Goal: Task Accomplishment & Management: Manage account settings

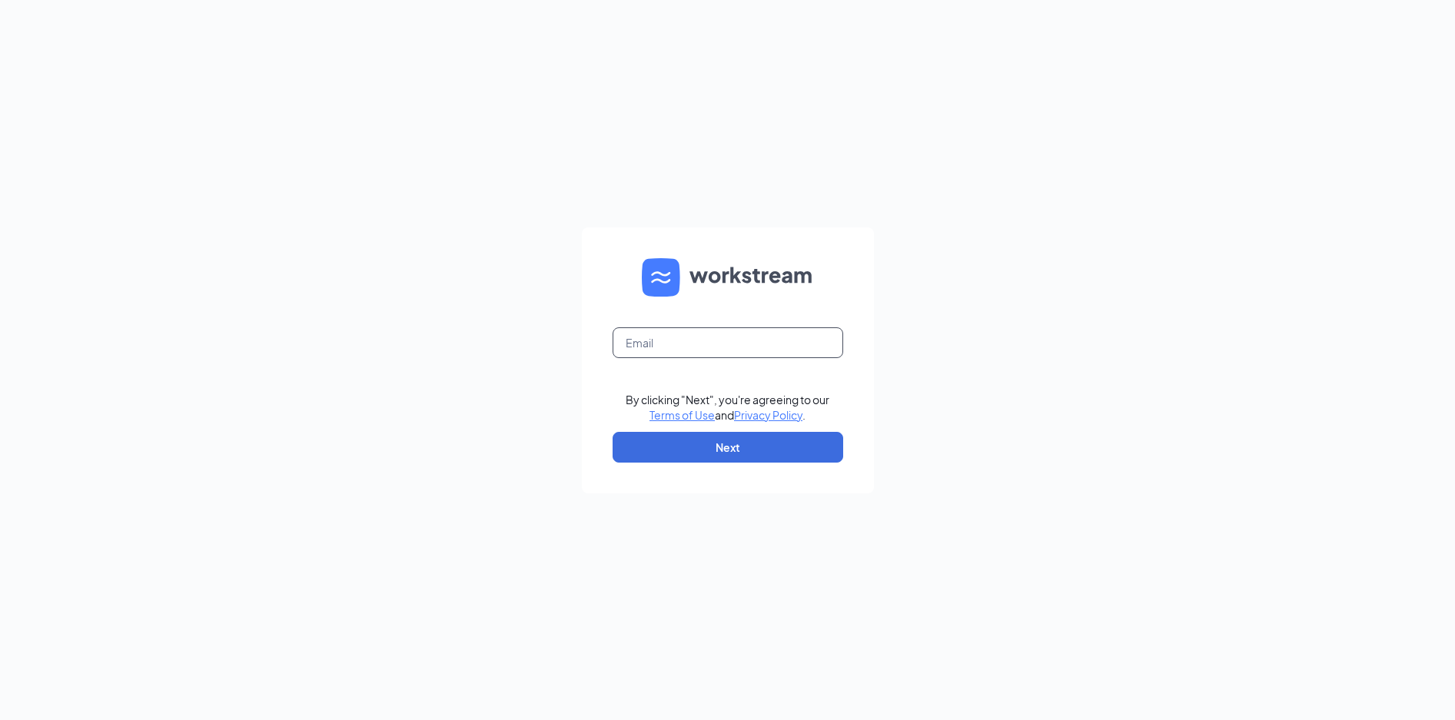
click at [626, 341] on input "text" at bounding box center [728, 342] width 231 height 31
type input "[EMAIL_ADDRESS][DOMAIN_NAME]"
click at [725, 447] on button "Next" at bounding box center [728, 447] width 231 height 31
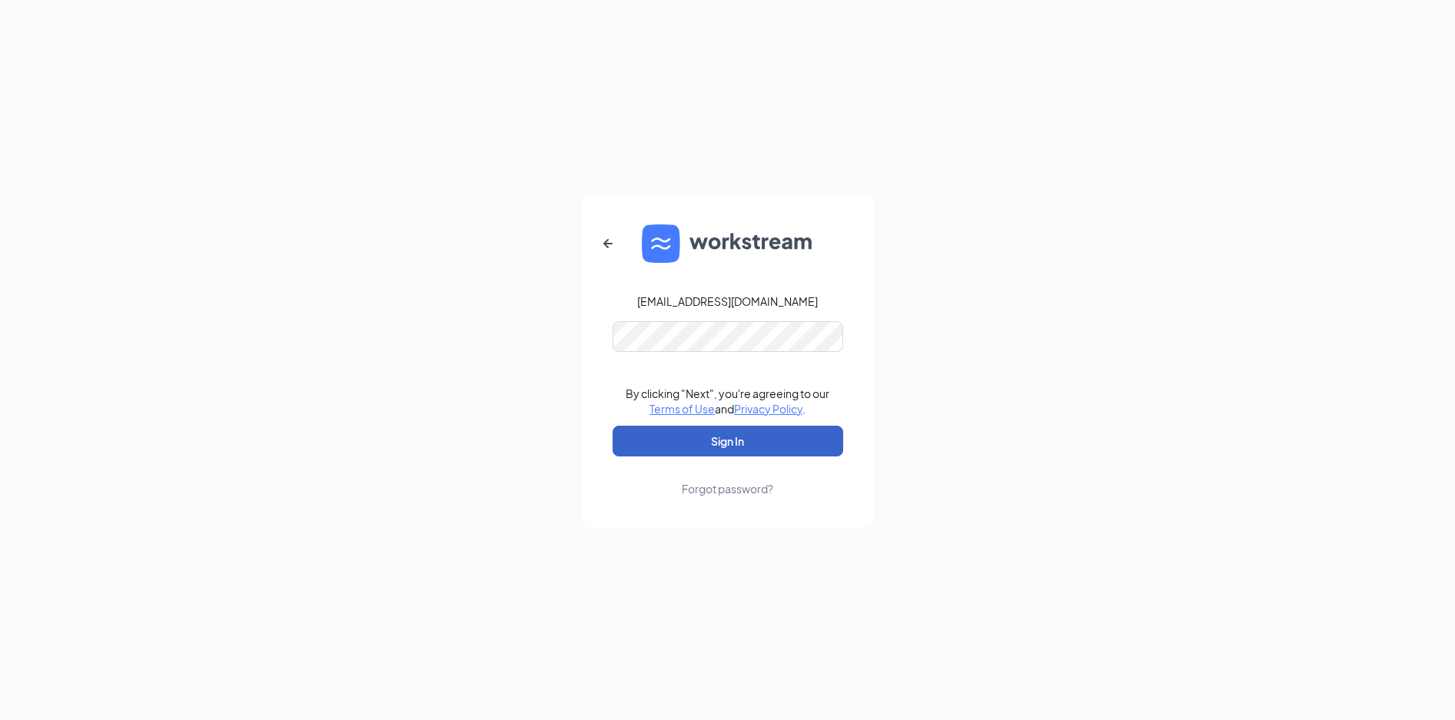
click at [709, 442] on button "Sign In" at bounding box center [728, 441] width 231 height 31
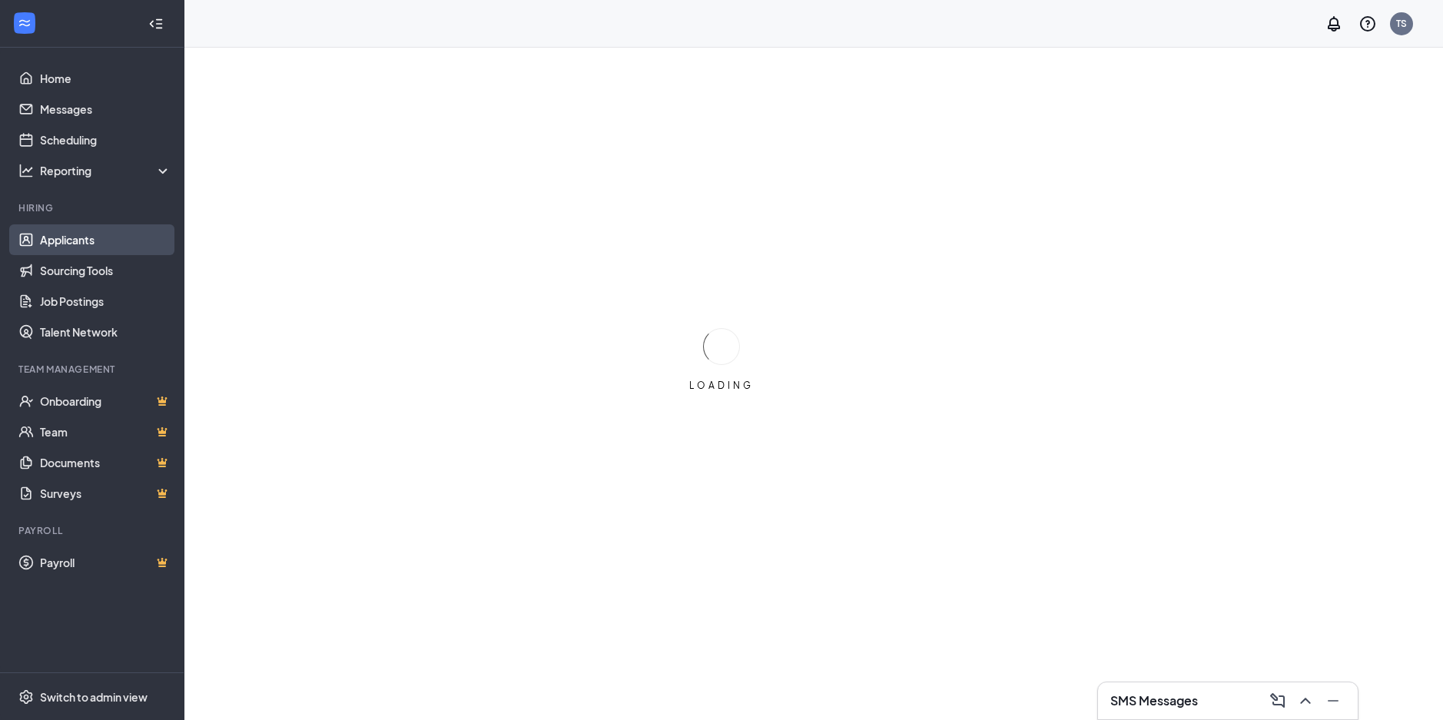
click at [75, 238] on link "Applicants" at bounding box center [105, 239] width 131 height 31
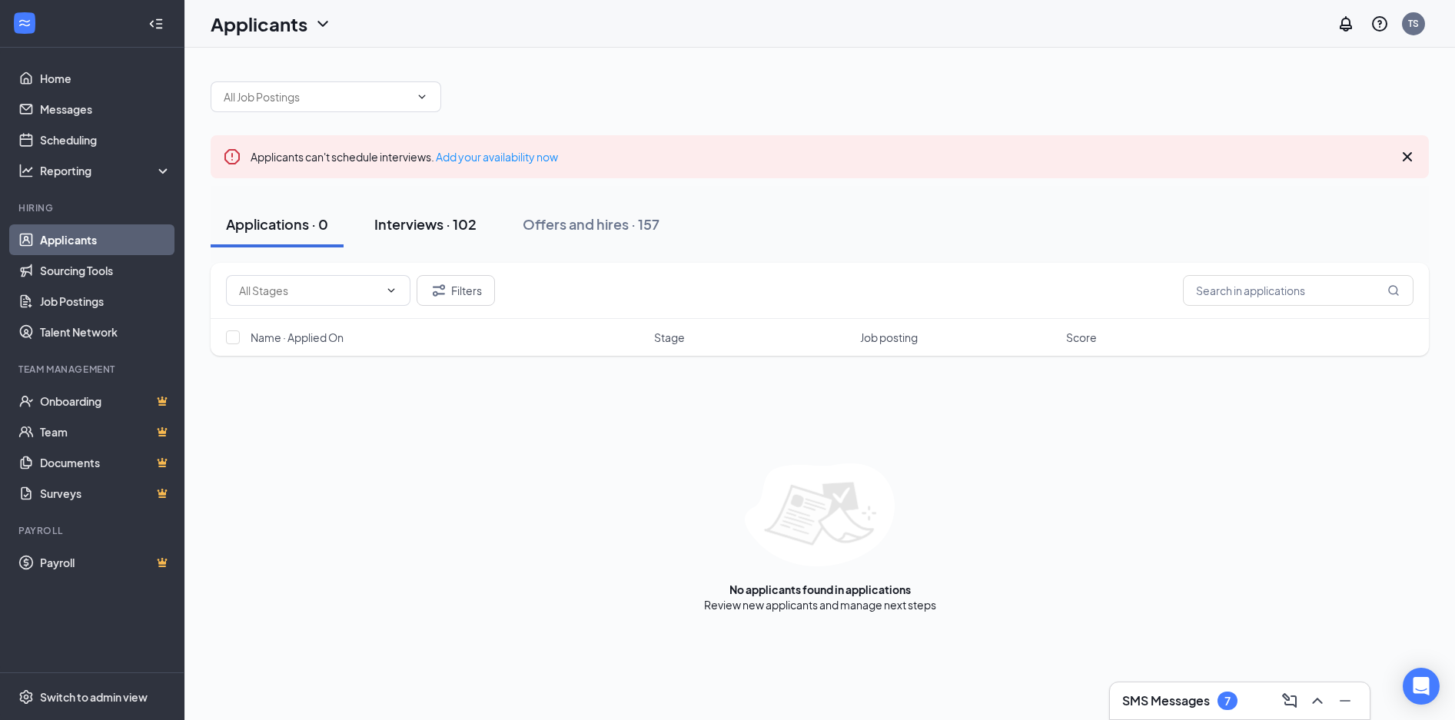
click at [440, 227] on div "Interviews · 102" at bounding box center [425, 223] width 102 height 19
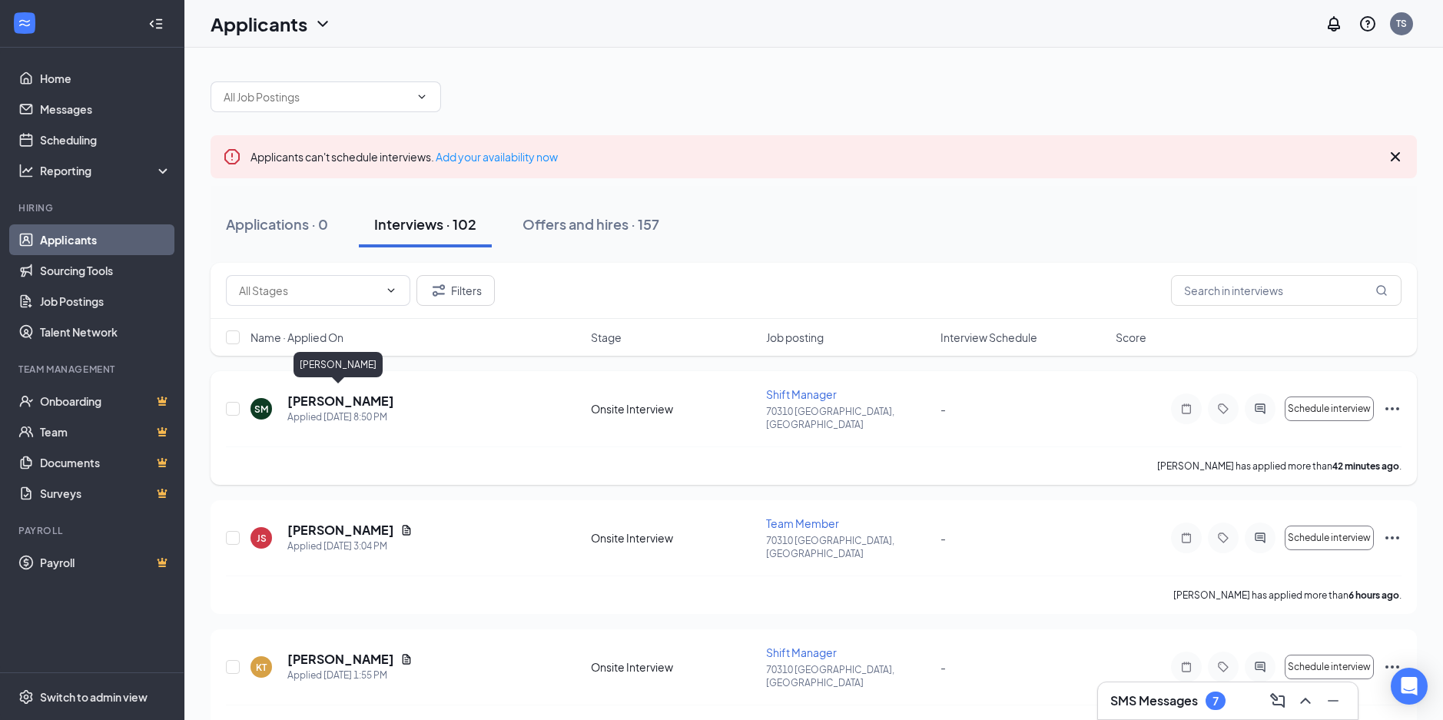
click at [321, 396] on h5 "[PERSON_NAME]" at bounding box center [340, 401] width 107 height 17
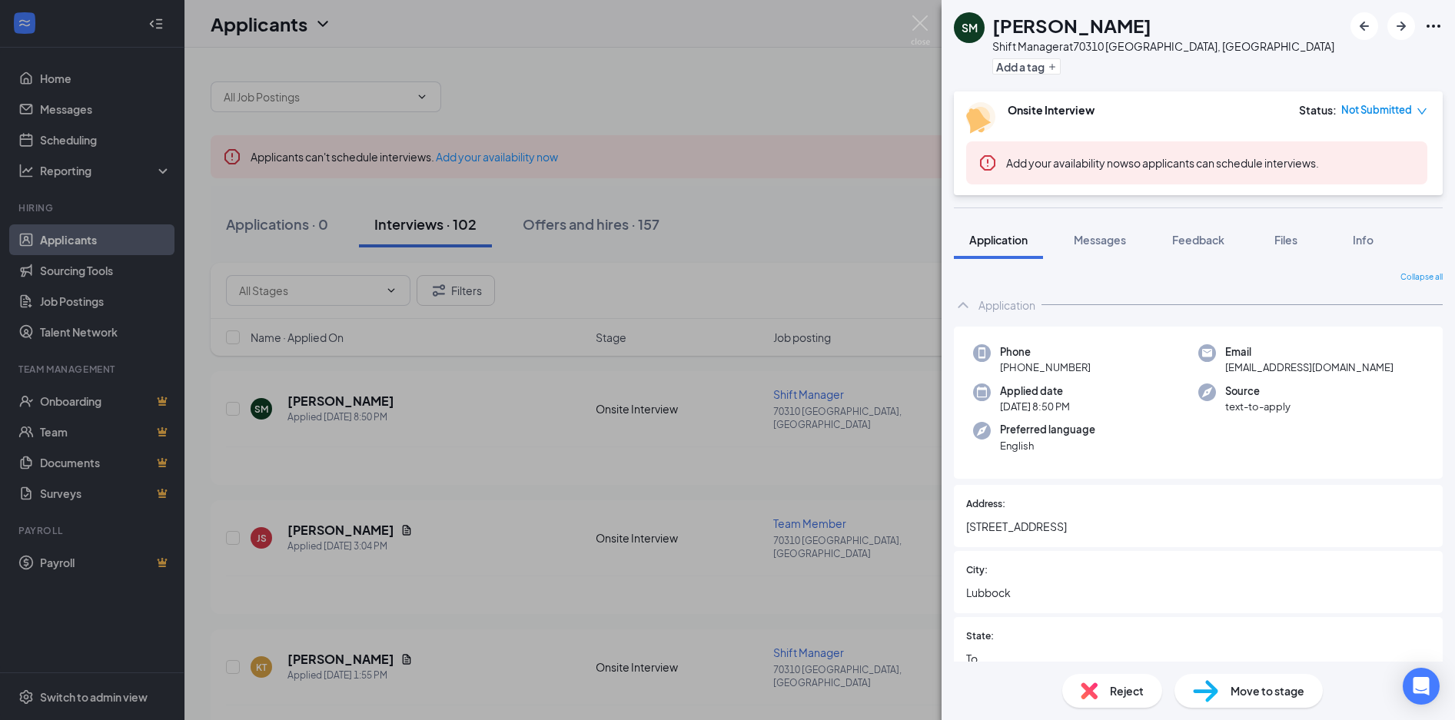
click at [1256, 693] on span "Move to stage" at bounding box center [1268, 691] width 74 height 17
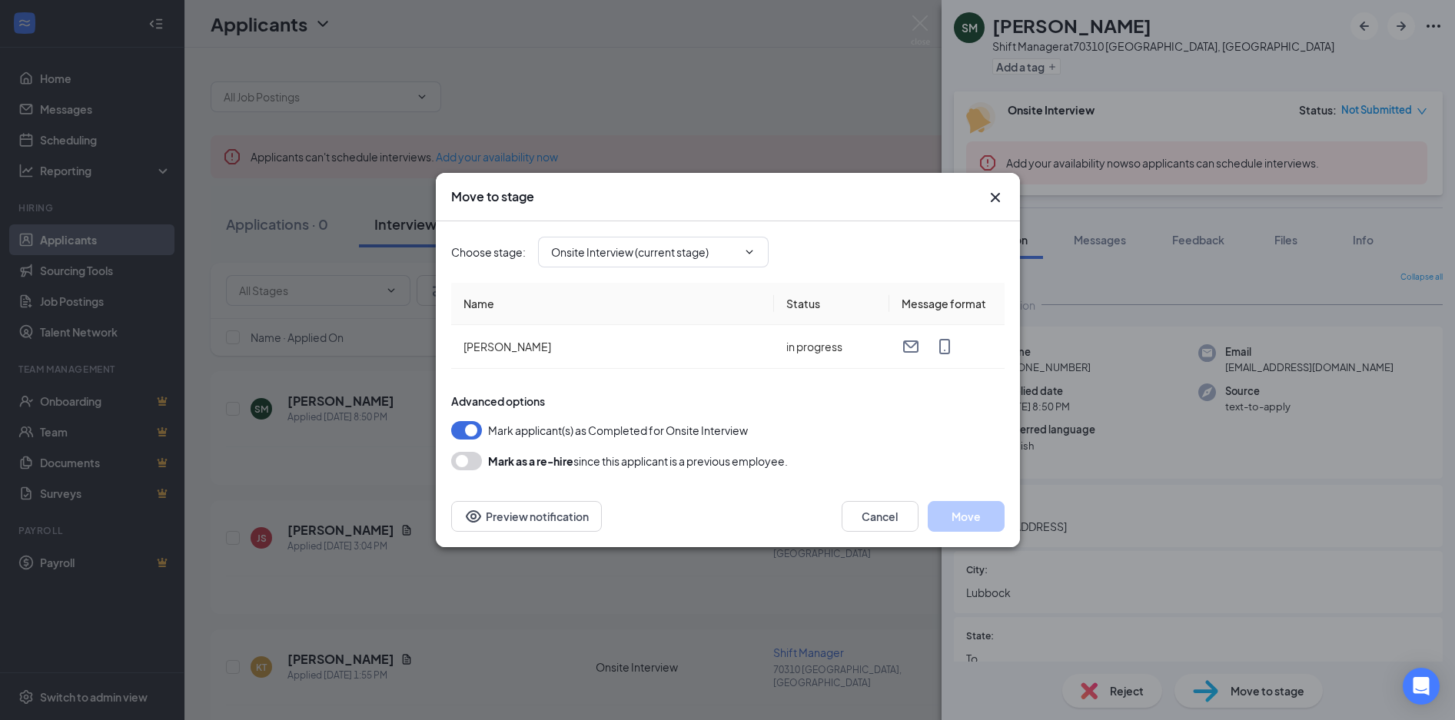
type input "Hiring Complete (final stage)"
click at [973, 513] on button "Move" at bounding box center [966, 516] width 77 height 31
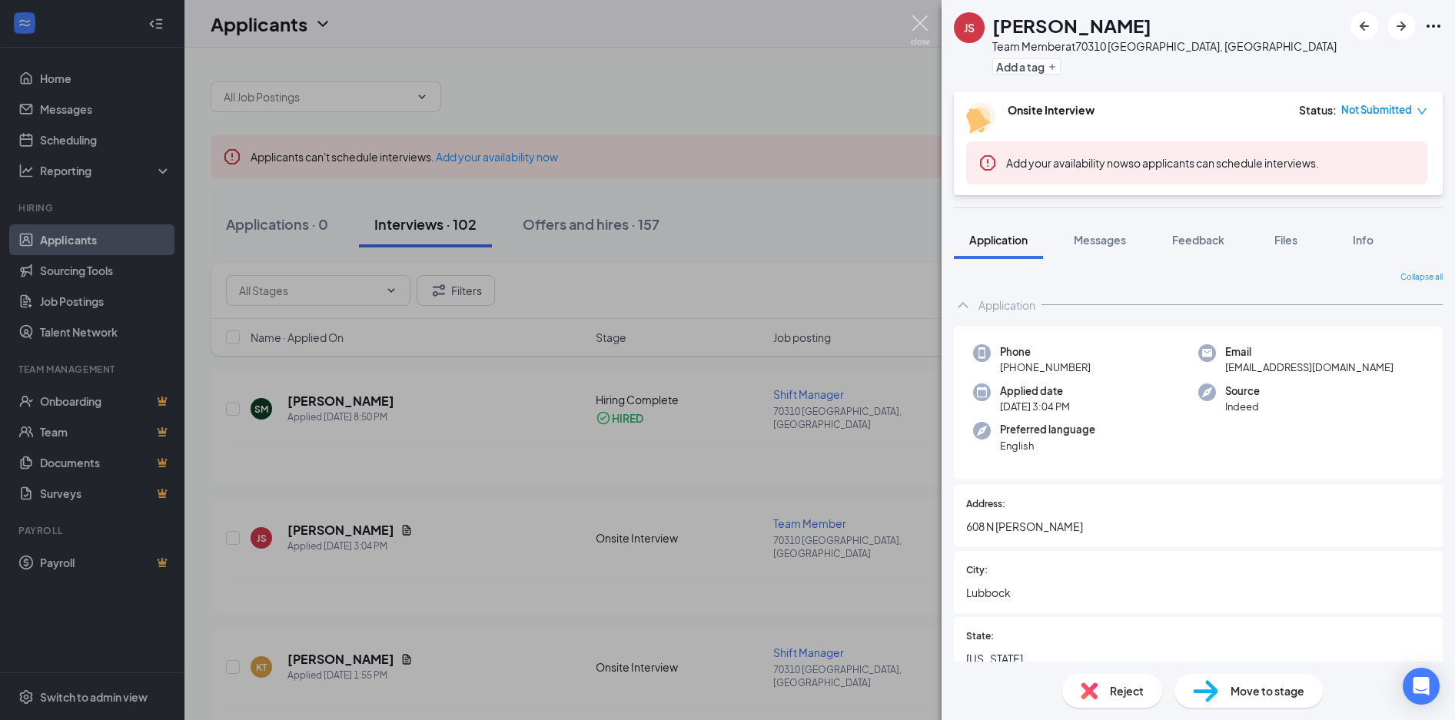
click at [919, 20] on img at bounding box center [920, 30] width 19 height 30
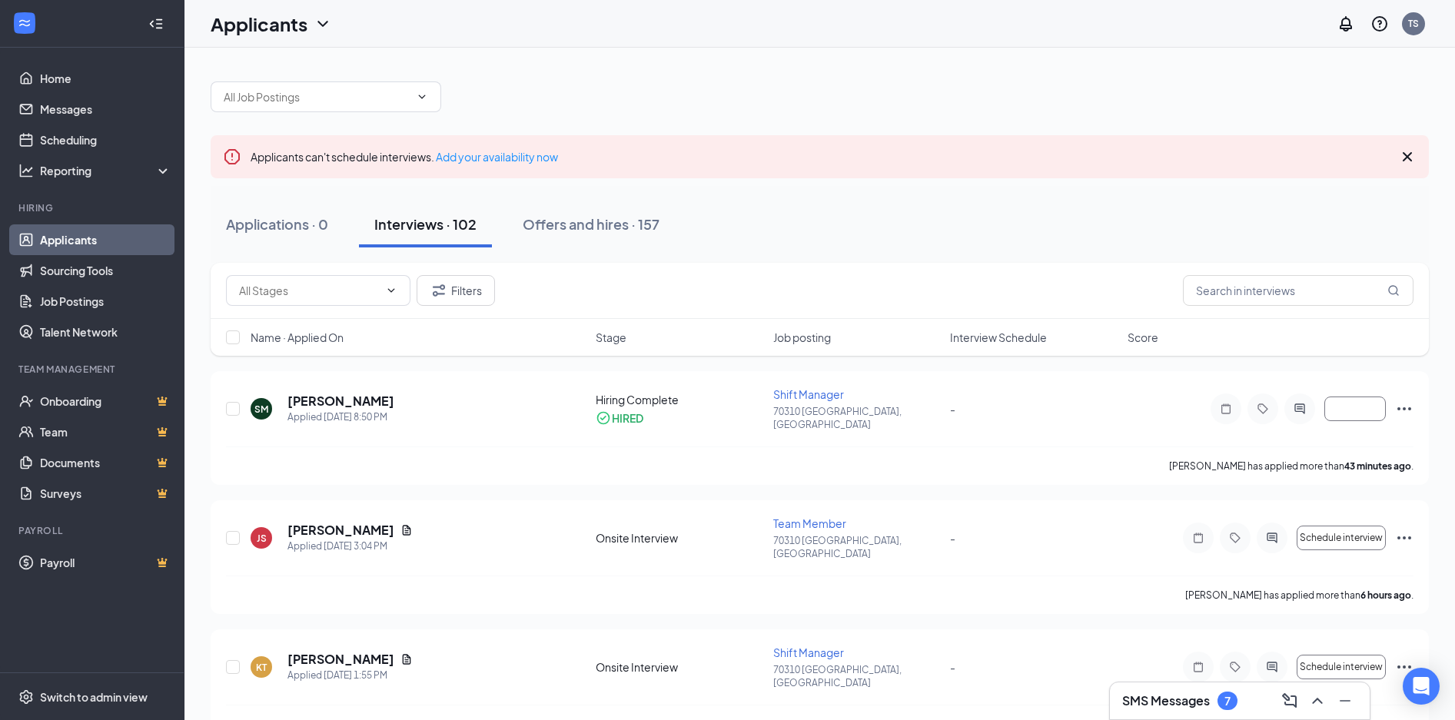
click at [918, 22] on div "Applicants TS" at bounding box center [819, 24] width 1271 height 48
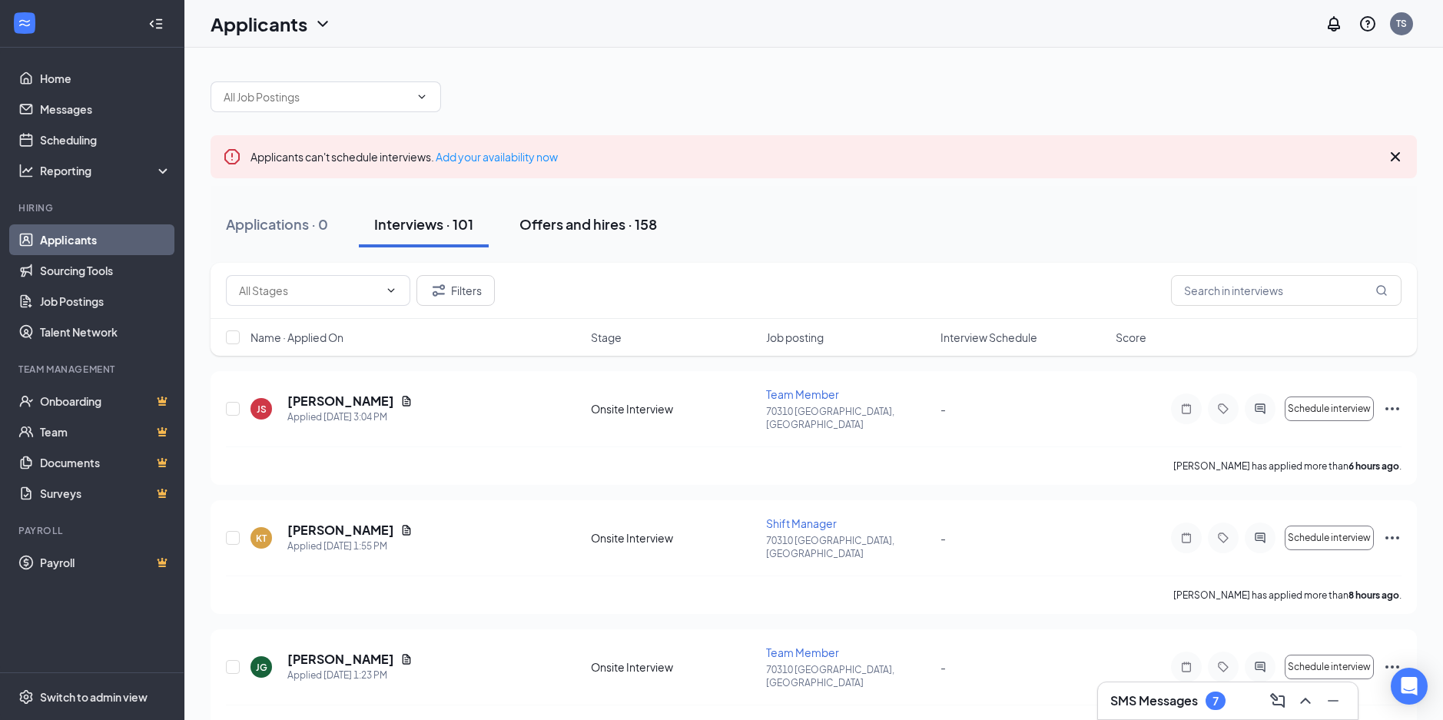
click at [610, 224] on div "Offers and hires · 158" at bounding box center [589, 223] width 138 height 19
